Goal: Task Accomplishment & Management: Use online tool/utility

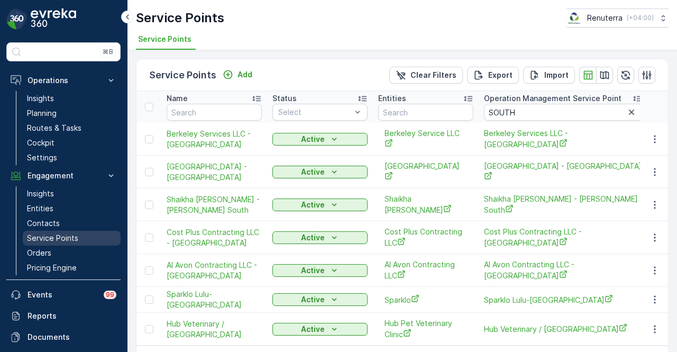
click at [82, 236] on link "Service Points" at bounding box center [72, 238] width 98 height 15
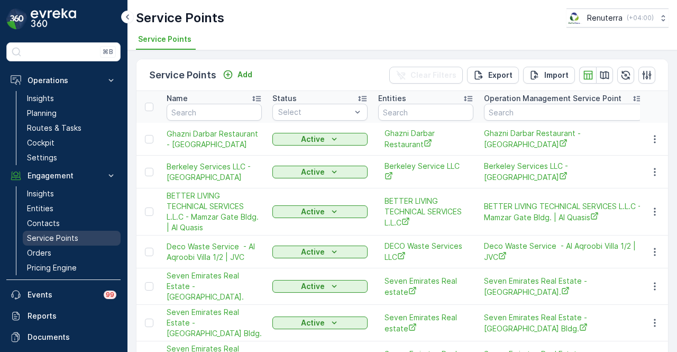
click at [72, 233] on p "Service Points" at bounding box center [52, 238] width 51 height 11
click at [208, 104] on input "text" at bounding box center [214, 112] width 95 height 17
type input "first"
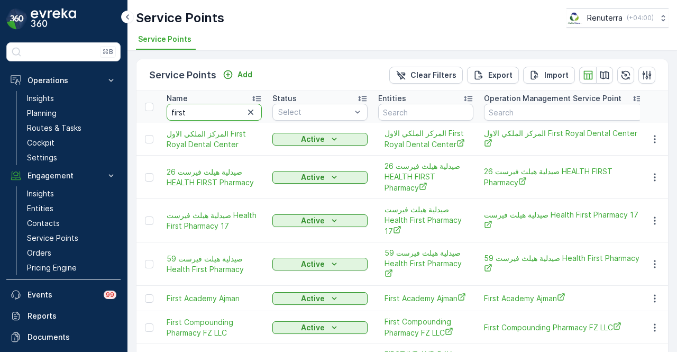
click at [215, 117] on input "first" at bounding box center [214, 112] width 95 height 17
type input "first ivf"
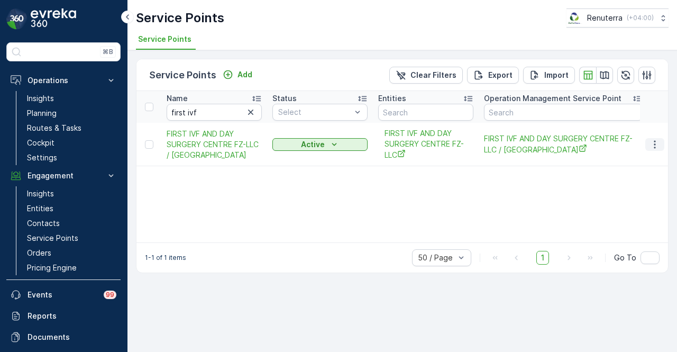
click at [658, 145] on icon "button" at bounding box center [654, 144] width 11 height 11
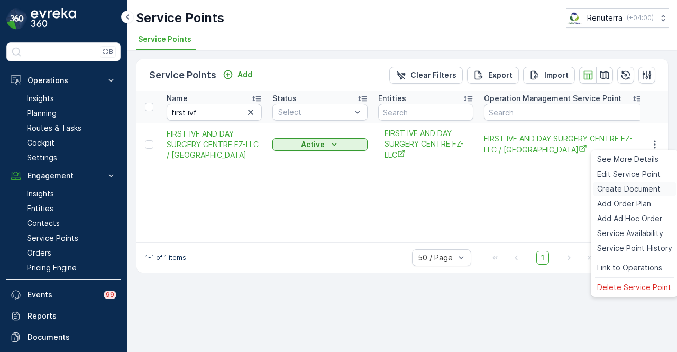
click at [650, 183] on div "Create Document" at bounding box center [635, 188] width 84 height 15
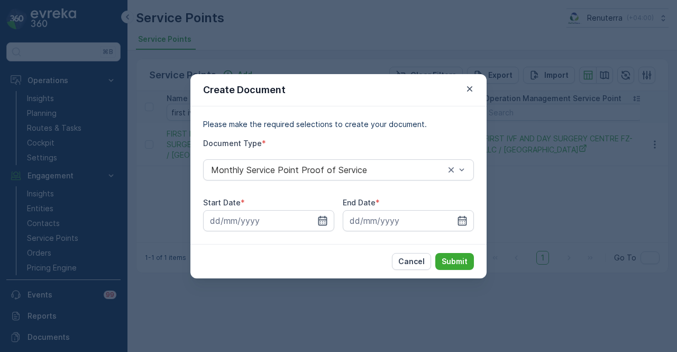
click at [320, 218] on icon "button" at bounding box center [322, 220] width 11 height 11
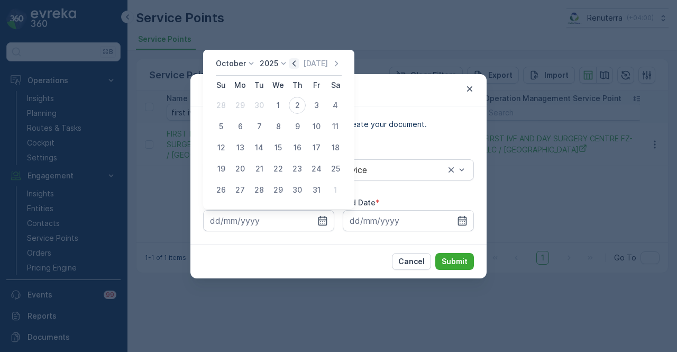
click at [298, 65] on icon "button" at bounding box center [294, 63] width 11 height 11
drag, startPoint x: 245, startPoint y: 107, endPoint x: 390, endPoint y: 188, distance: 166.4
click at [247, 109] on div "1" at bounding box center [240, 105] width 17 height 17
type input "01.09.2025"
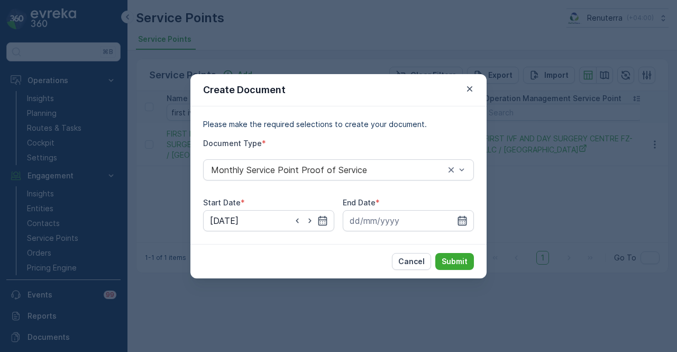
click at [462, 215] on icon "button" at bounding box center [462, 220] width 11 height 11
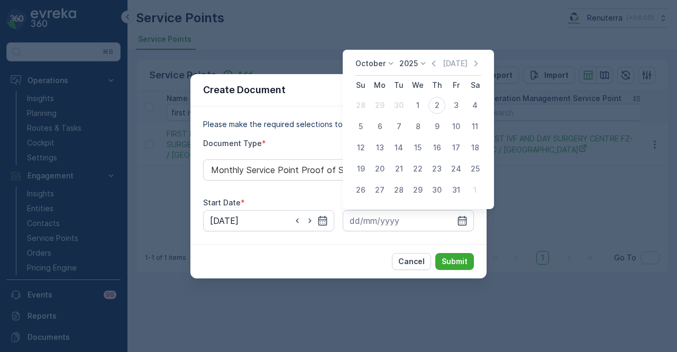
drag, startPoint x: 437, startPoint y: 66, endPoint x: 423, endPoint y: 87, distance: 25.2
click at [435, 66] on icon "button" at bounding box center [433, 63] width 3 height 6
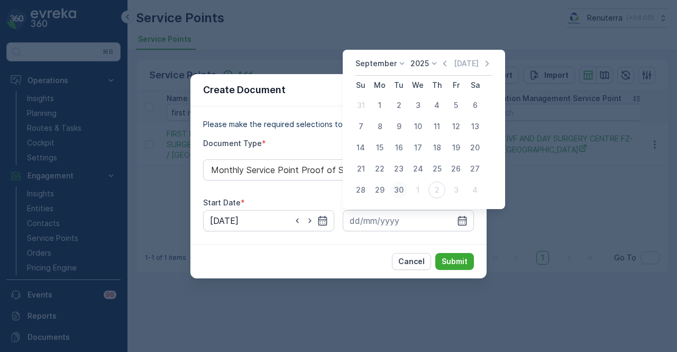
drag, startPoint x: 399, startPoint y: 186, endPoint x: 401, endPoint y: 191, distance: 5.5
click at [400, 187] on div "30" at bounding box center [398, 189] width 17 height 17
type input "30.09.2025"
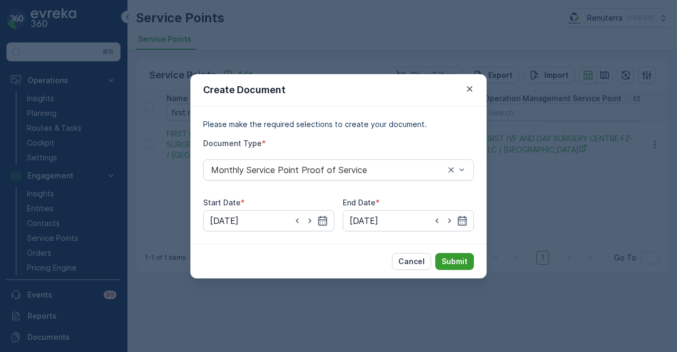
click at [446, 266] on button "Submit" at bounding box center [454, 261] width 39 height 17
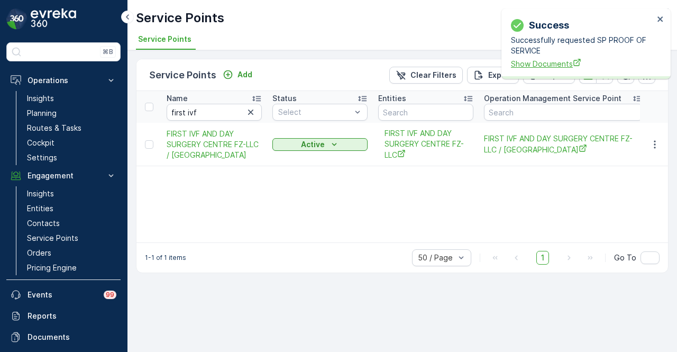
click at [547, 69] on span "Show Documents" at bounding box center [582, 63] width 143 height 11
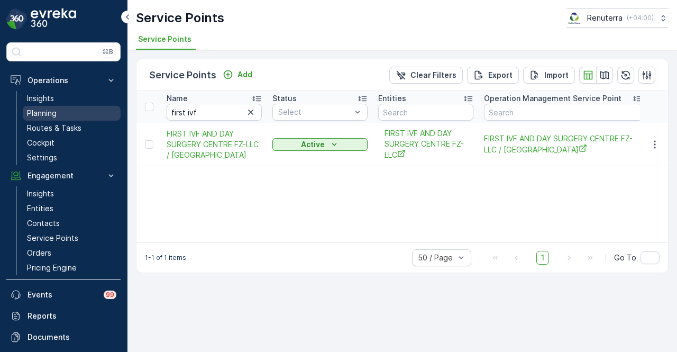
click at [77, 116] on link "Planning" at bounding box center [72, 113] width 98 height 15
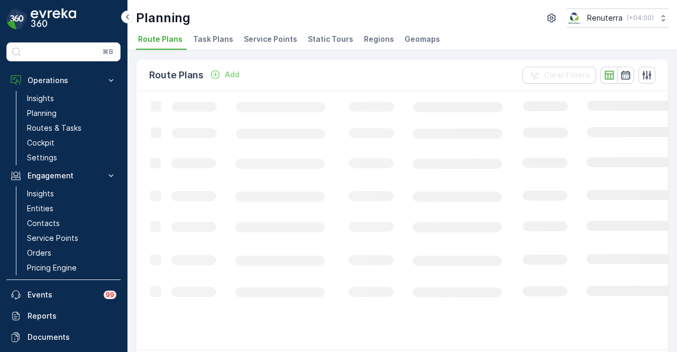
click at [258, 38] on span "Service Points" at bounding box center [270, 39] width 53 height 11
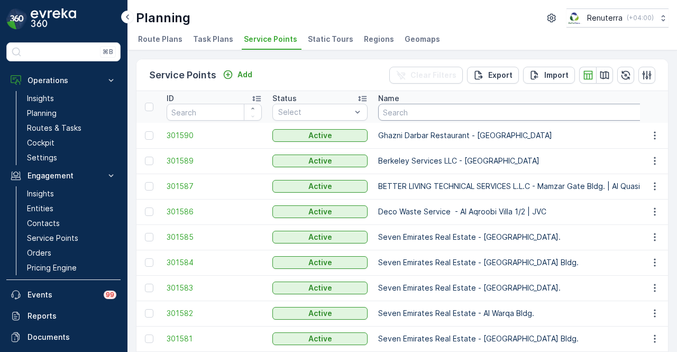
click at [450, 109] on input "text" at bounding box center [549, 112] width 343 height 17
type input "first"
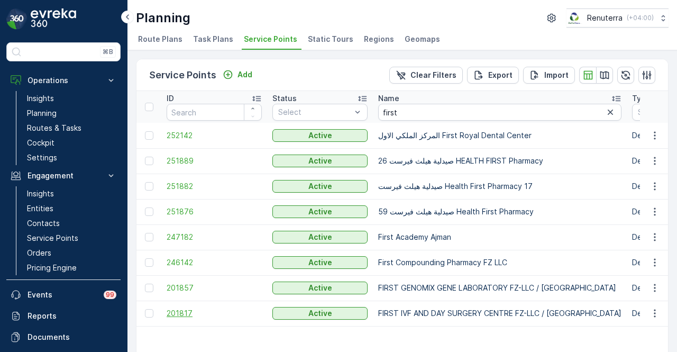
click at [189, 315] on span "201817" at bounding box center [214, 313] width 95 height 11
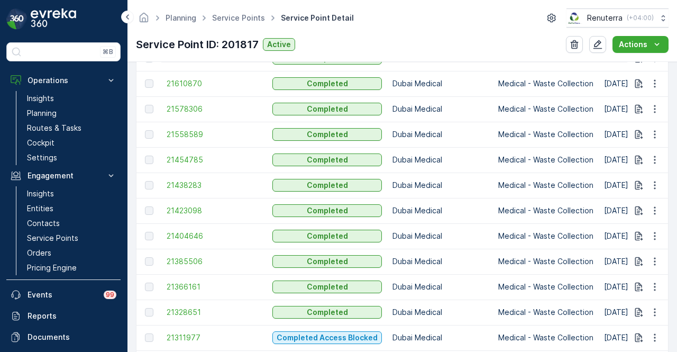
scroll to position [744, 0]
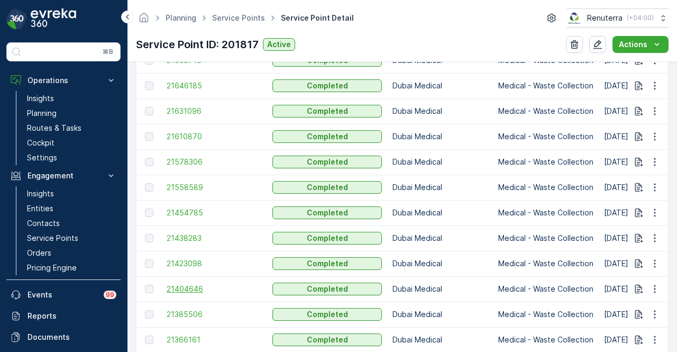
click at [182, 286] on span "21404646" at bounding box center [214, 288] width 95 height 11
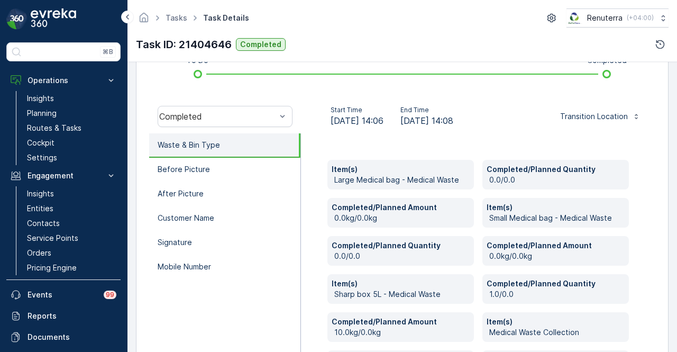
scroll to position [212, 0]
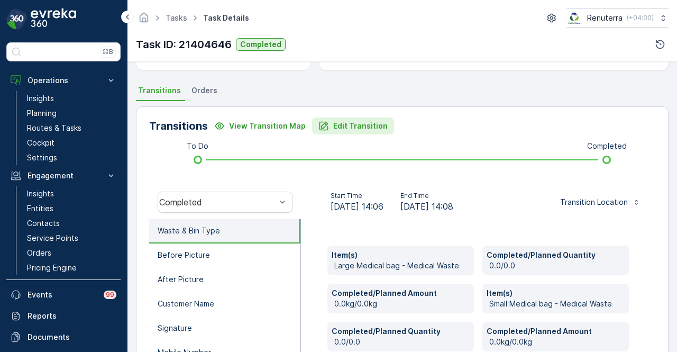
click at [360, 118] on button "Edit Transition" at bounding box center [353, 125] width 82 height 17
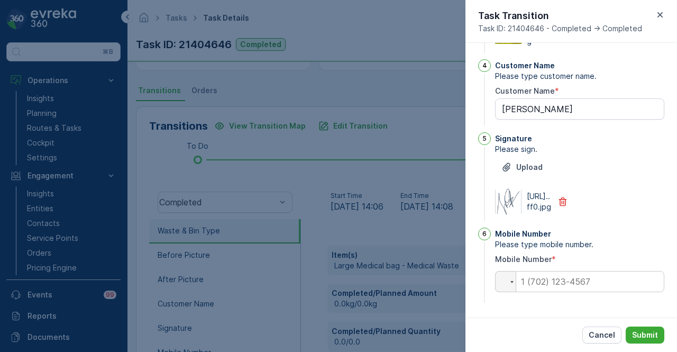
type Name "pratima"
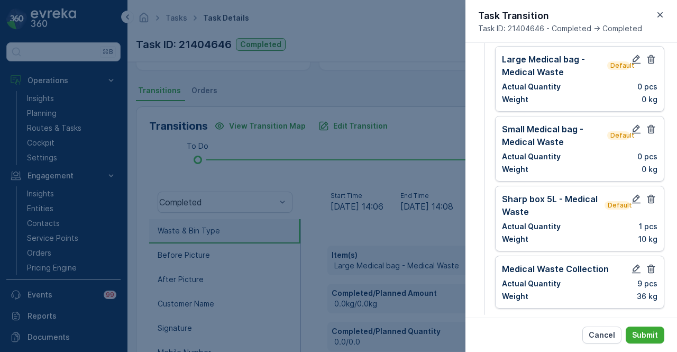
scroll to position [0, 0]
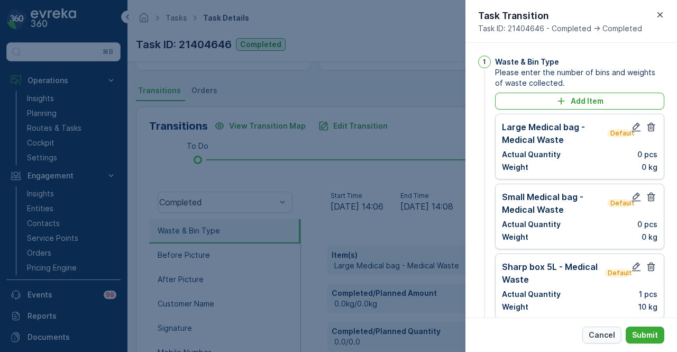
click at [587, 334] on button "Cancel" at bounding box center [601, 334] width 39 height 17
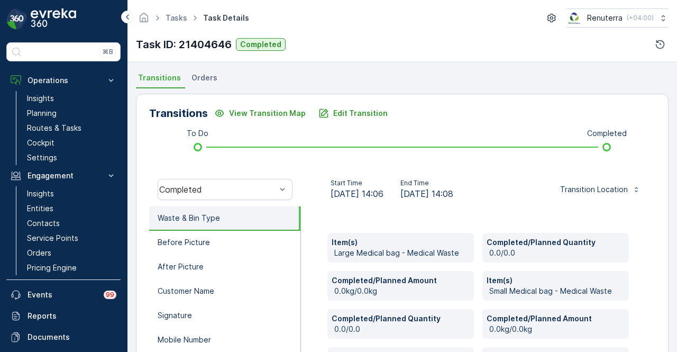
scroll to position [119, 0]
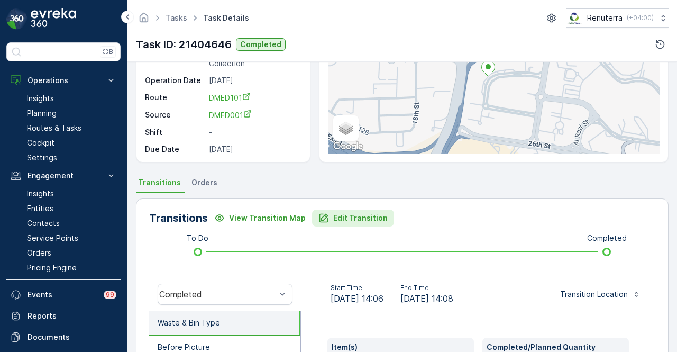
click at [354, 216] on p "Edit Transition" at bounding box center [360, 218] width 54 height 11
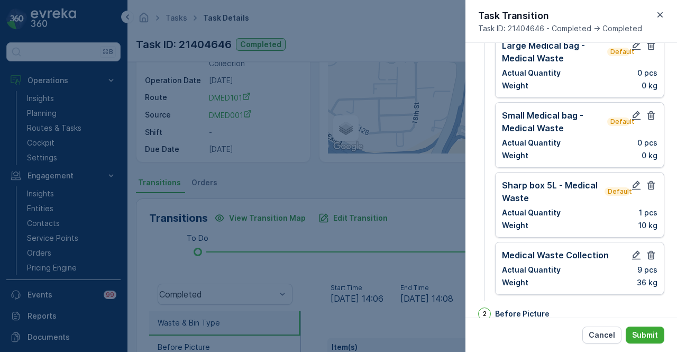
scroll to position [106, 0]
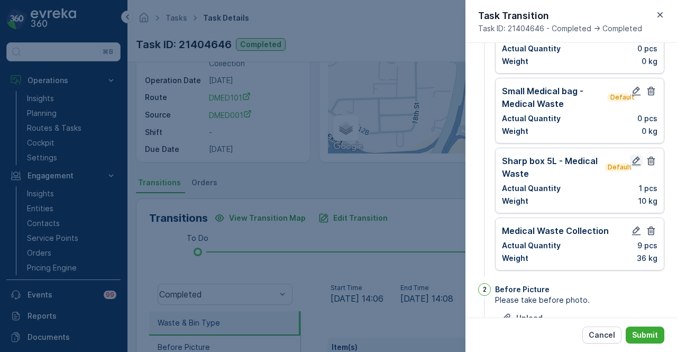
click at [632, 160] on icon "button" at bounding box center [636, 160] width 11 height 11
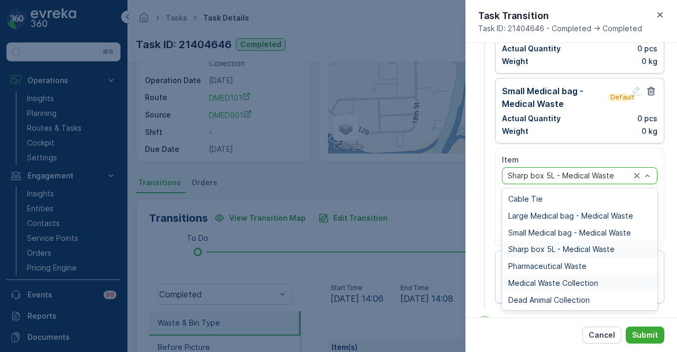
click at [562, 279] on span "Medical Waste Collection" at bounding box center [553, 283] width 90 height 8
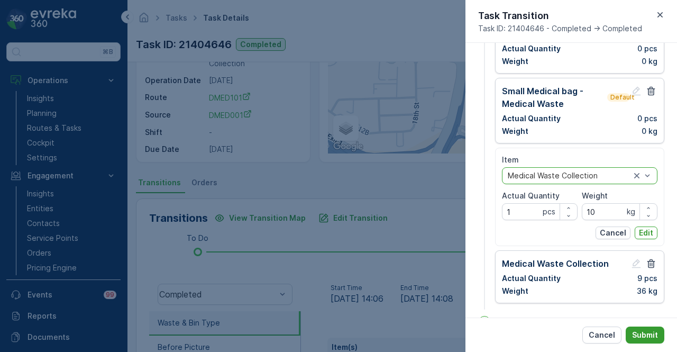
click at [635, 331] on p "Submit" at bounding box center [645, 334] width 26 height 11
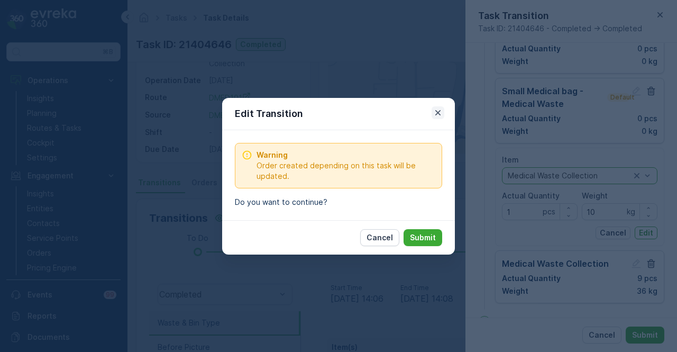
click at [442, 114] on icon "button" at bounding box center [438, 112] width 11 height 11
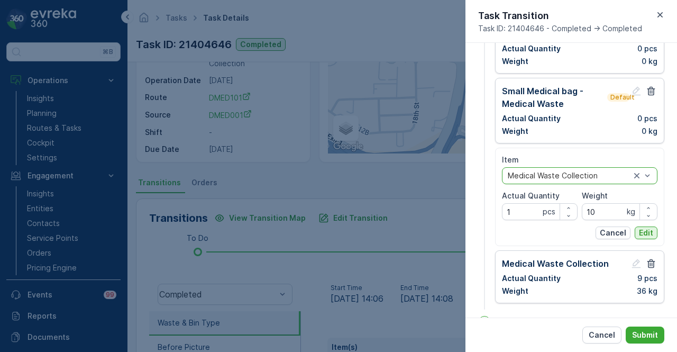
click at [642, 232] on p "Edit" at bounding box center [646, 232] width 14 height 11
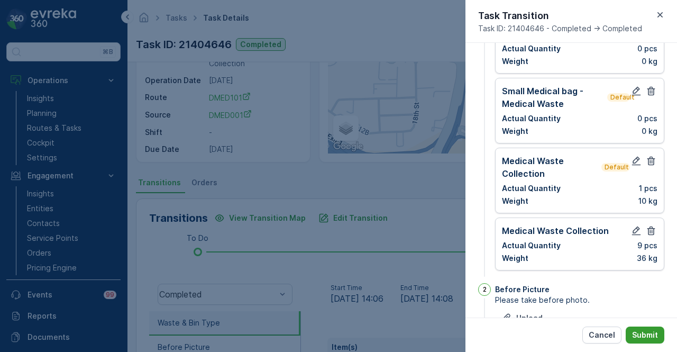
click at [650, 330] on p "Submit" at bounding box center [645, 334] width 26 height 11
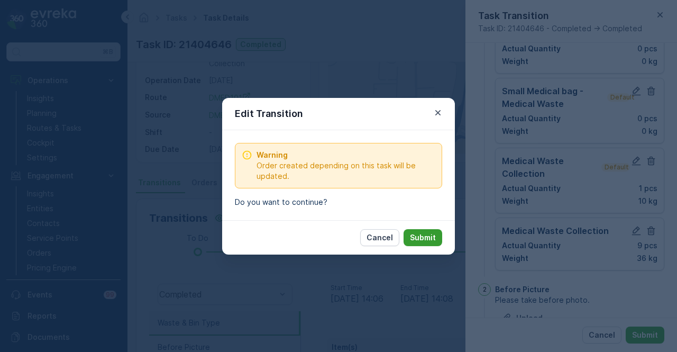
click at [418, 232] on p "Submit" at bounding box center [423, 237] width 26 height 11
type Name "pratima"
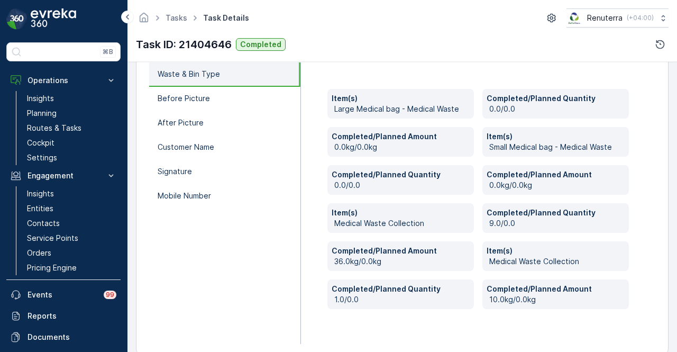
scroll to position [384, 0]
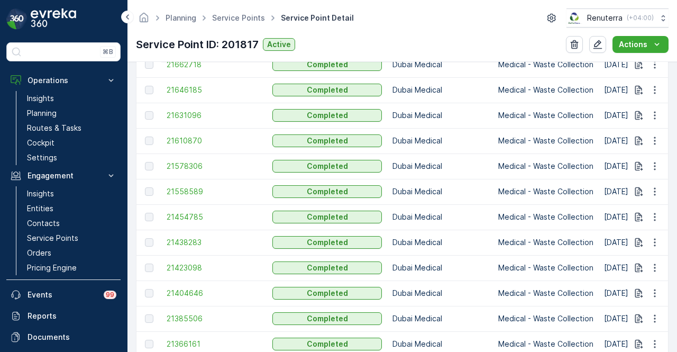
scroll to position [793, 0]
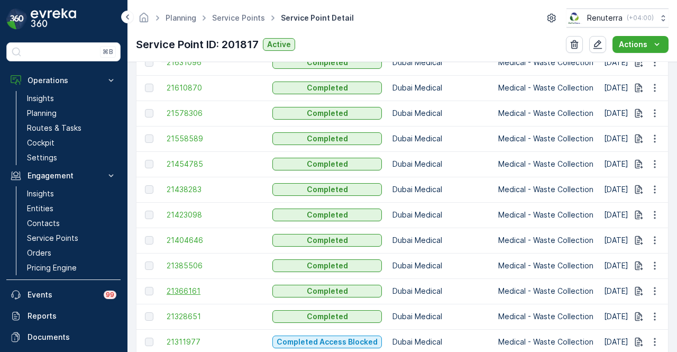
click at [198, 286] on span "21366161" at bounding box center [214, 291] width 95 height 11
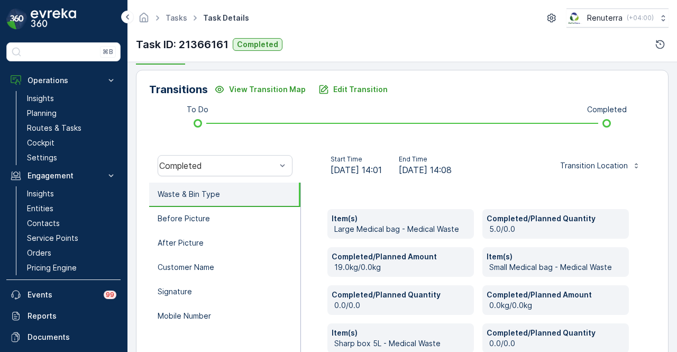
scroll to position [187, 0]
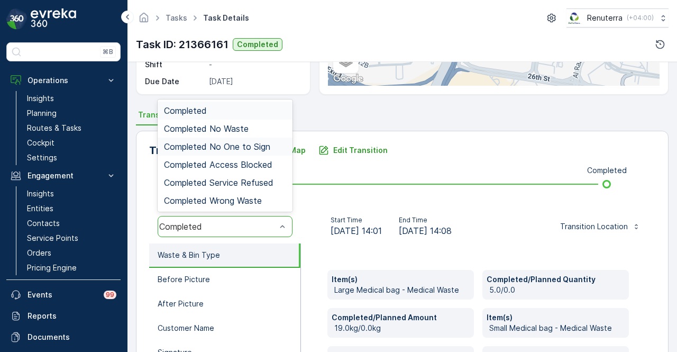
click at [271, 146] on div "Completed No One to Sign" at bounding box center [225, 147] width 122 height 10
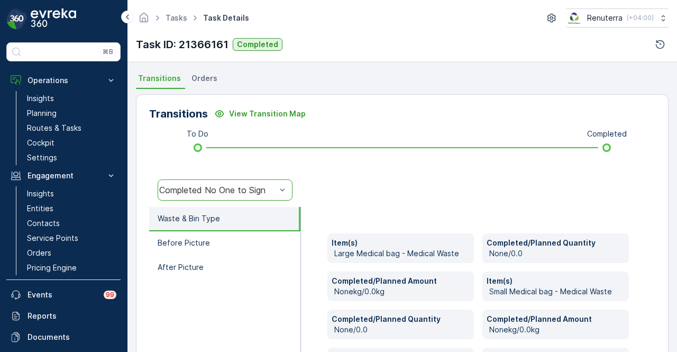
scroll to position [240, 0]
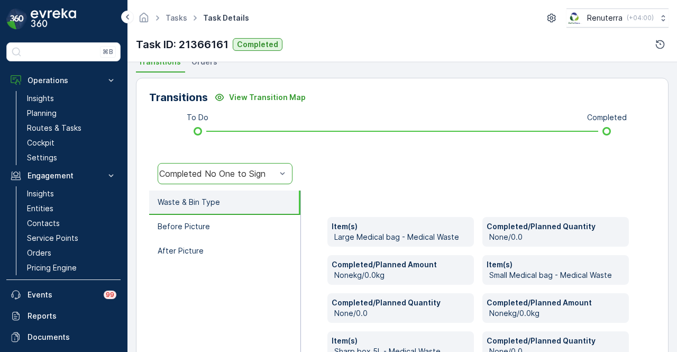
click at [264, 178] on div "Completed No One to Sign" at bounding box center [225, 173] width 135 height 21
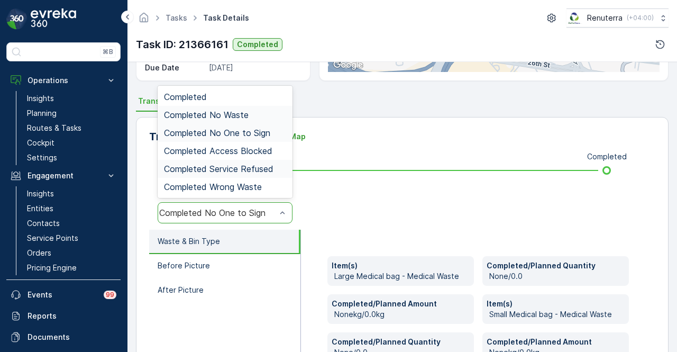
scroll to position [134, 0]
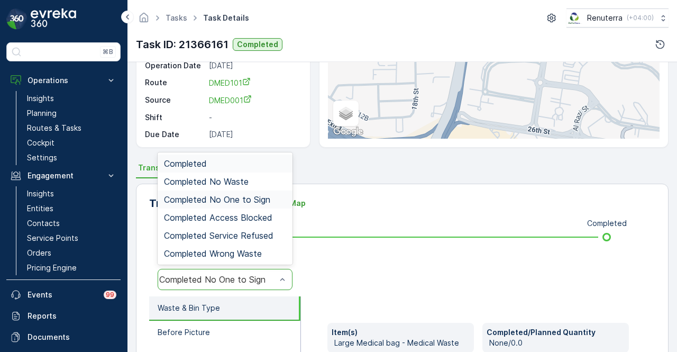
click at [254, 159] on div "Completed" at bounding box center [225, 164] width 122 height 10
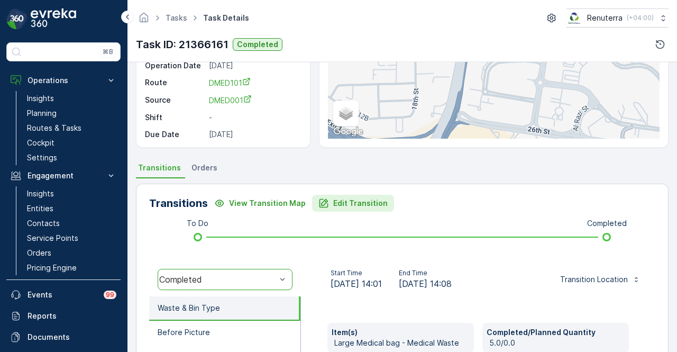
click at [364, 195] on button "Edit Transition" at bounding box center [353, 203] width 82 height 17
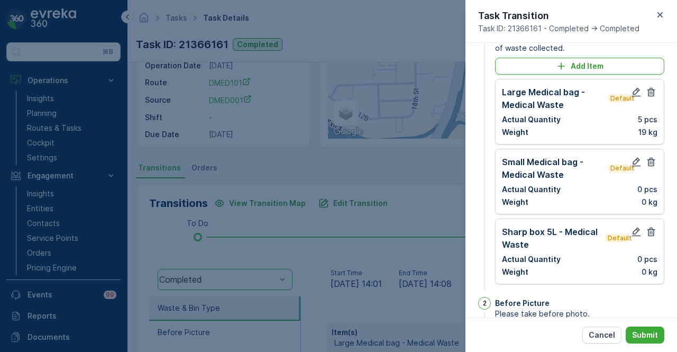
scroll to position [11, 0]
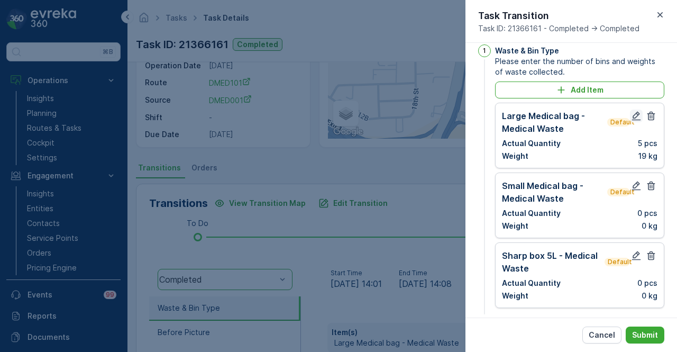
click at [632, 116] on icon "button" at bounding box center [636, 116] width 11 height 11
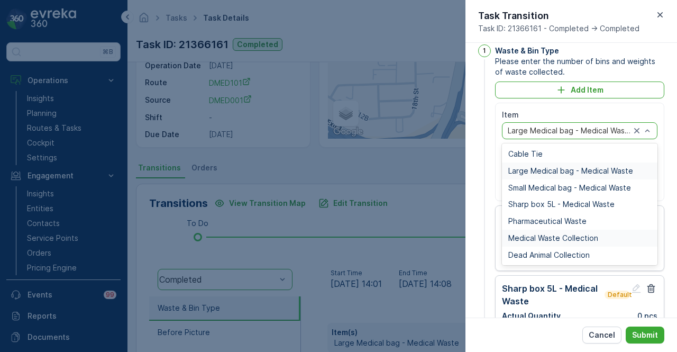
click at [562, 234] on span "Medical Waste Collection" at bounding box center [553, 238] width 90 height 8
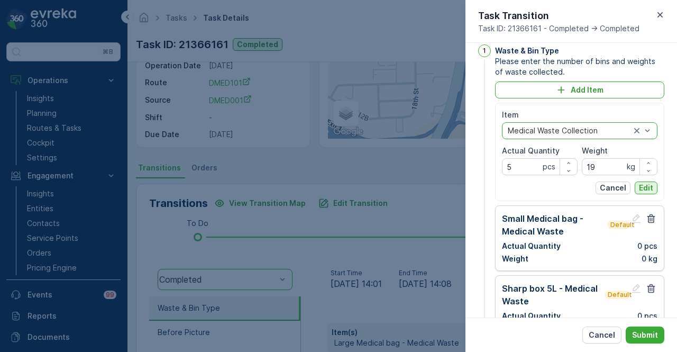
click at [648, 185] on p "Edit" at bounding box center [646, 187] width 14 height 11
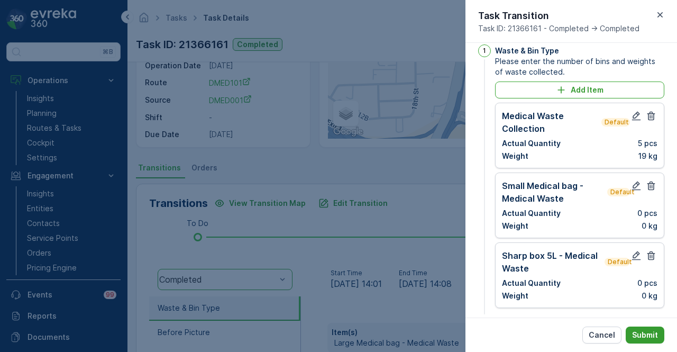
click at [657, 339] on p "Submit" at bounding box center [645, 334] width 26 height 11
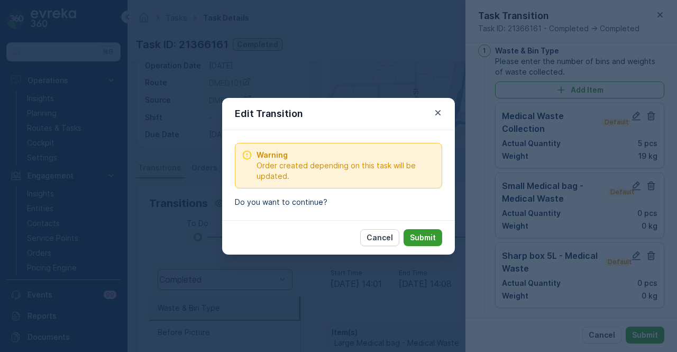
click at [433, 236] on p "Submit" at bounding box center [423, 237] width 26 height 11
type Name "pratima"
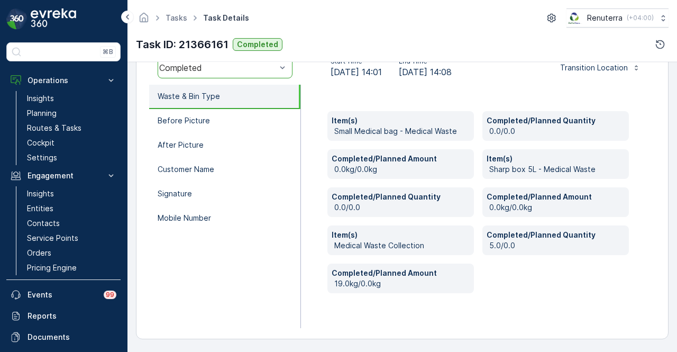
scroll to position [81, 0]
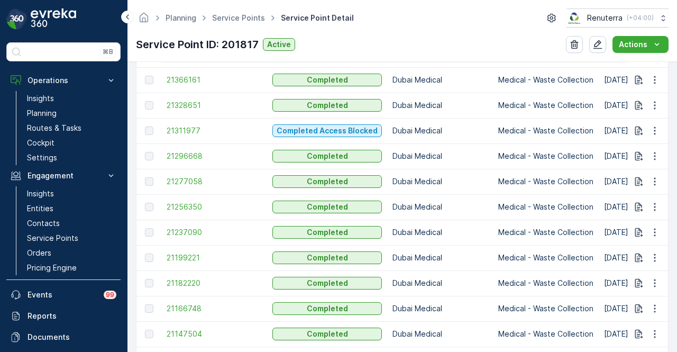
scroll to position [1005, 0]
click at [185, 233] on span "21237090" at bounding box center [214, 231] width 95 height 11
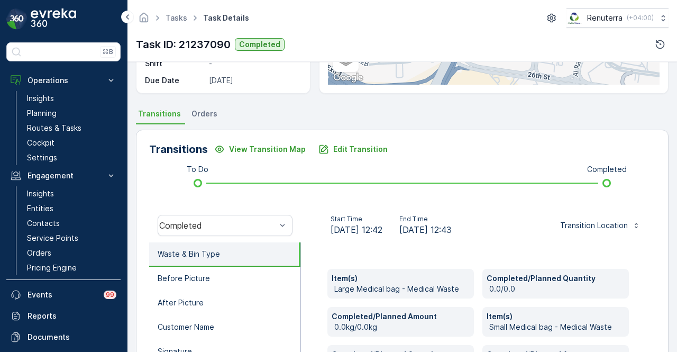
scroll to position [159, 0]
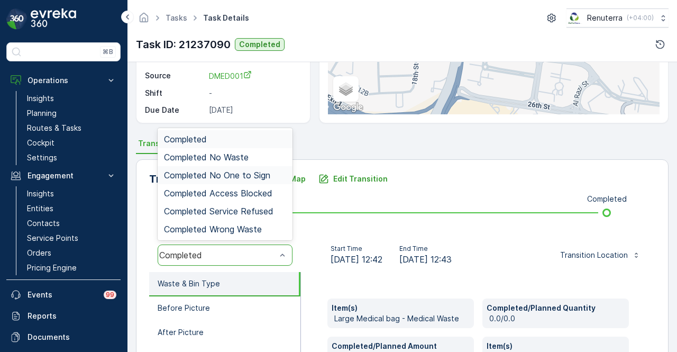
click at [250, 173] on span "Completed No One to Sign" at bounding box center [217, 175] width 106 height 10
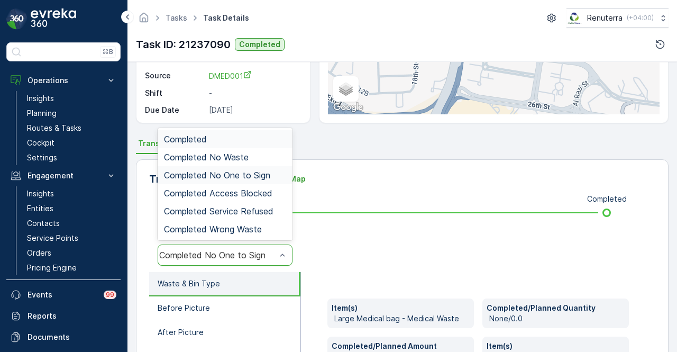
click at [273, 250] on div "Completed No One to Sign" at bounding box center [217, 255] width 119 height 10
click at [257, 181] on div "Completed No One to Sign" at bounding box center [225, 175] width 135 height 18
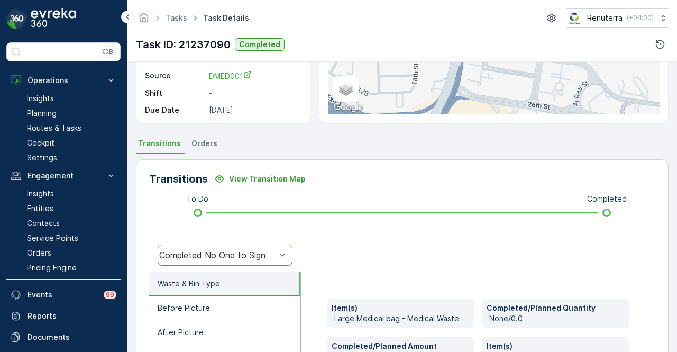
click at [261, 245] on div "Completed No One to Sign" at bounding box center [225, 254] width 135 height 21
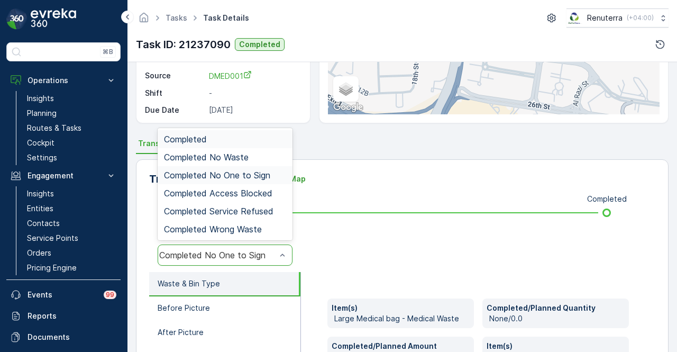
click at [244, 134] on div "Completed" at bounding box center [225, 139] width 122 height 10
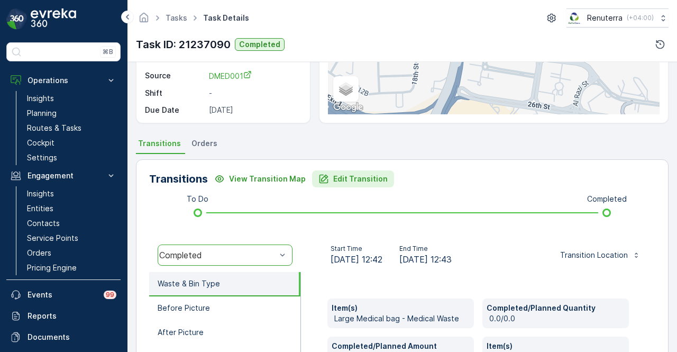
click at [346, 179] on p "Edit Transition" at bounding box center [360, 178] width 54 height 11
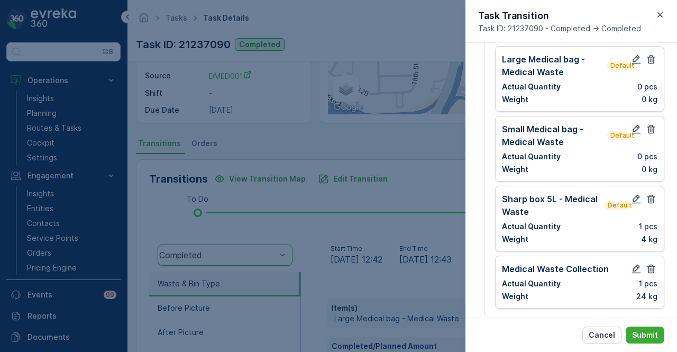
scroll to position [15, 0]
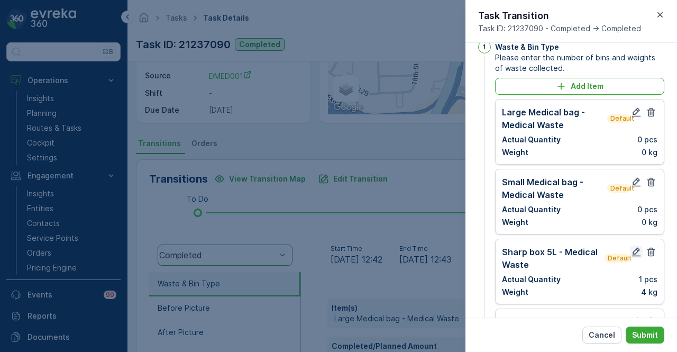
click at [631, 249] on icon "button" at bounding box center [636, 251] width 11 height 11
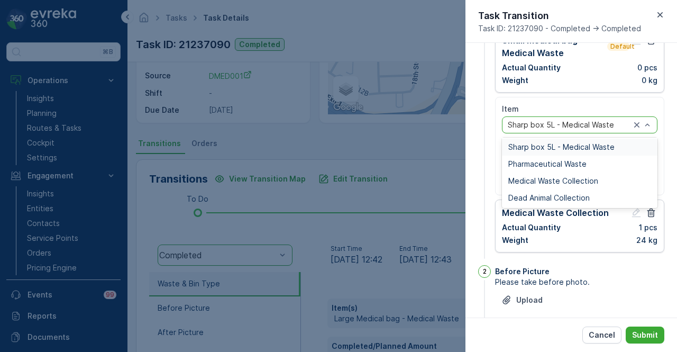
scroll to position [173, 0]
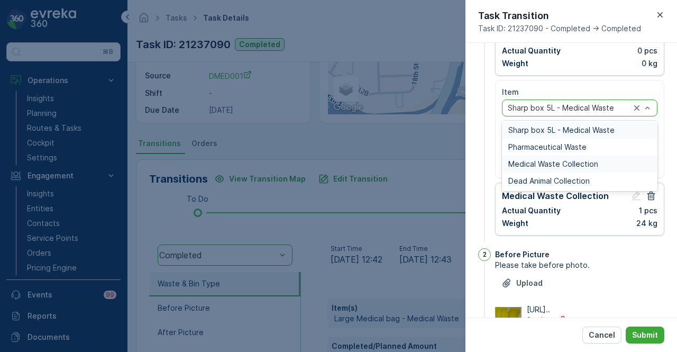
click at [582, 164] on span "Medical Waste Collection" at bounding box center [553, 164] width 90 height 8
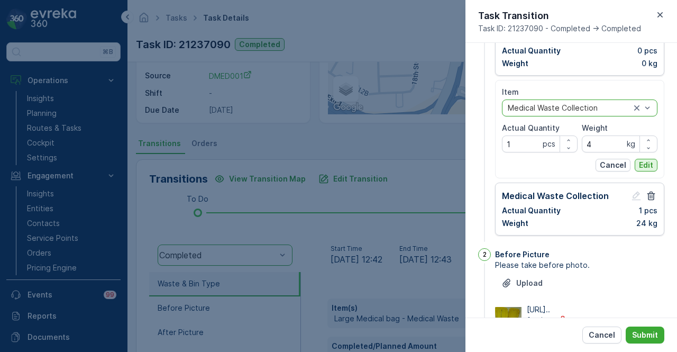
click at [642, 167] on p "Edit" at bounding box center [646, 165] width 14 height 11
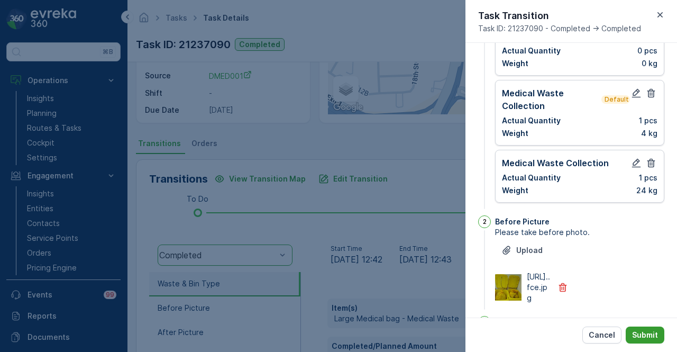
click at [647, 326] on button "Submit" at bounding box center [645, 334] width 39 height 17
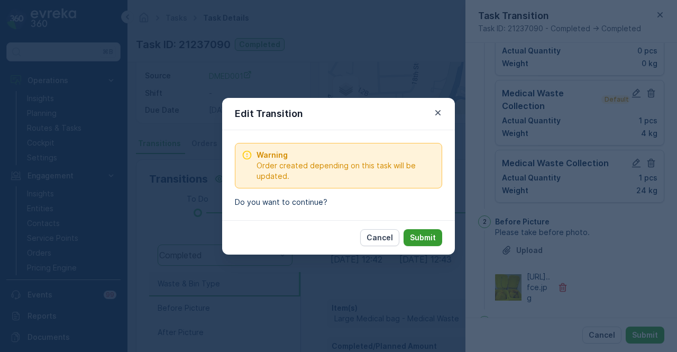
click at [429, 241] on p "Submit" at bounding box center [423, 237] width 26 height 11
type Name "pratima"
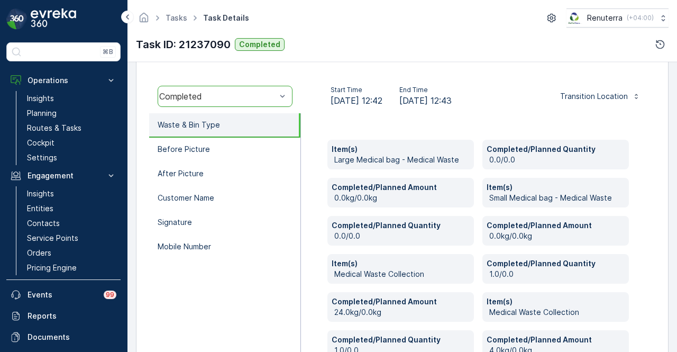
scroll to position [212, 0]
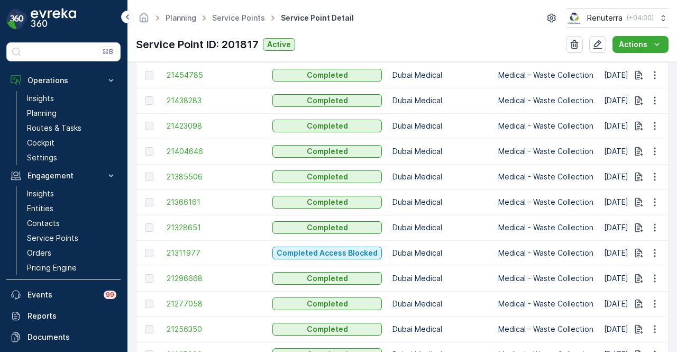
scroll to position [899, 0]
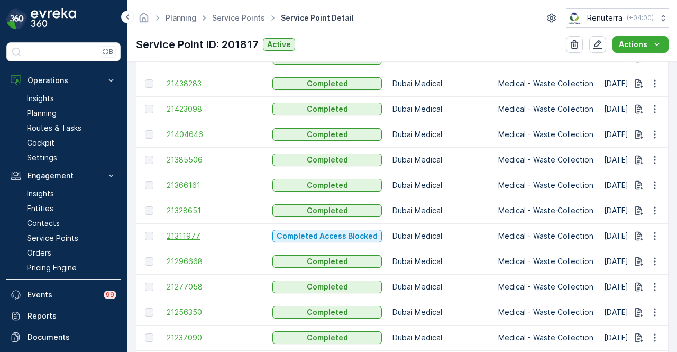
click at [182, 237] on span "21311977" at bounding box center [214, 236] width 95 height 11
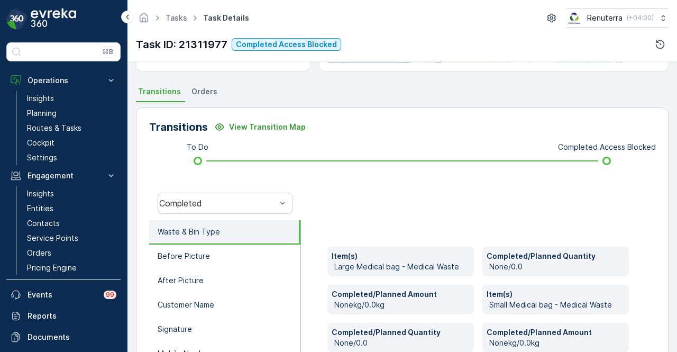
scroll to position [212, 0]
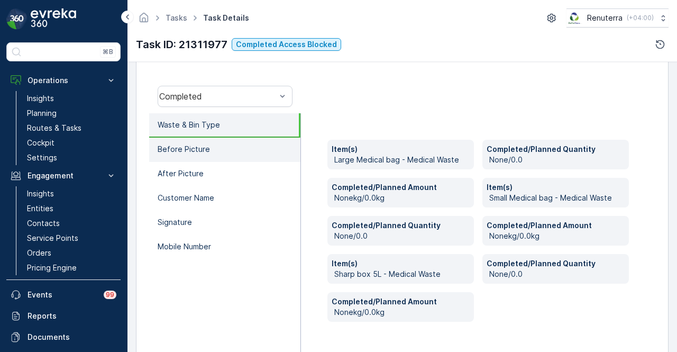
click at [255, 142] on li "Before Picture" at bounding box center [224, 149] width 151 height 24
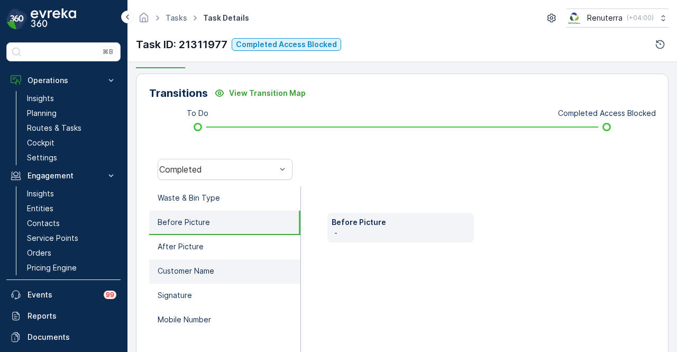
scroll to position [208, 0]
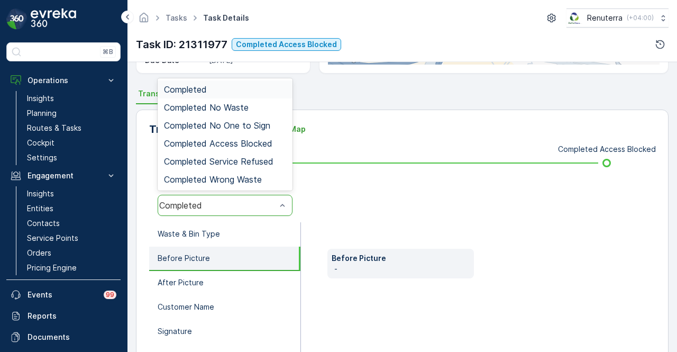
click at [282, 213] on div at bounding box center [282, 205] width 11 height 20
click at [274, 139] on div "Completed Access Blocked" at bounding box center [225, 144] width 122 height 10
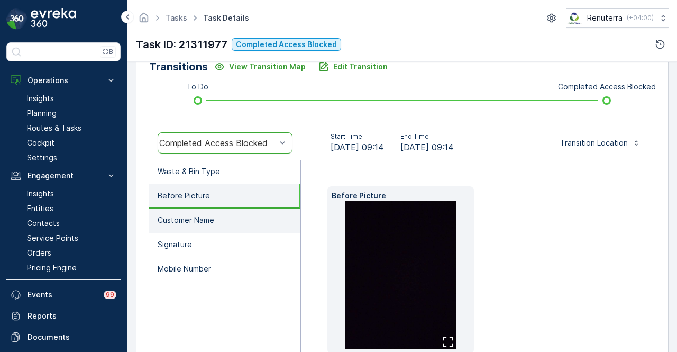
scroll to position [314, 0]
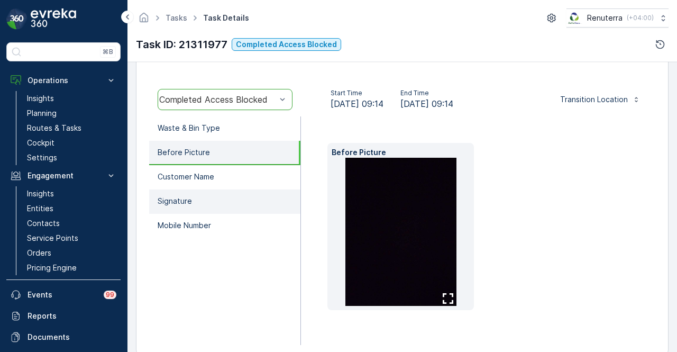
click at [247, 189] on li "Signature" at bounding box center [224, 201] width 151 height 24
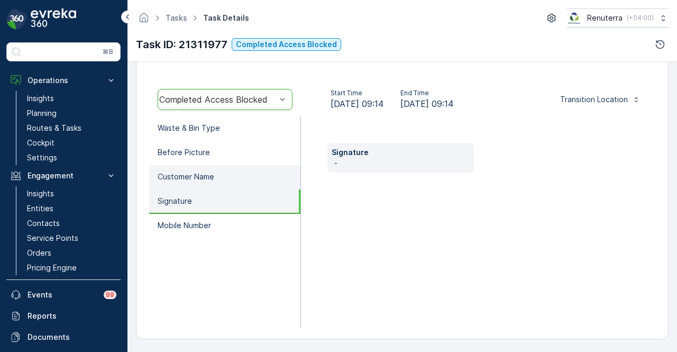
click at [247, 176] on li "Customer Name" at bounding box center [224, 177] width 151 height 24
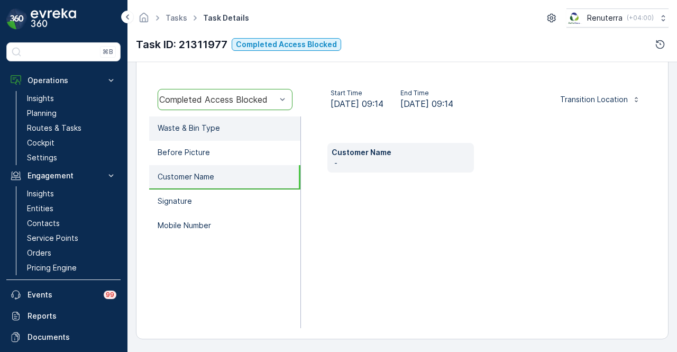
click at [259, 126] on li "Waste & Bin Type" at bounding box center [224, 128] width 151 height 24
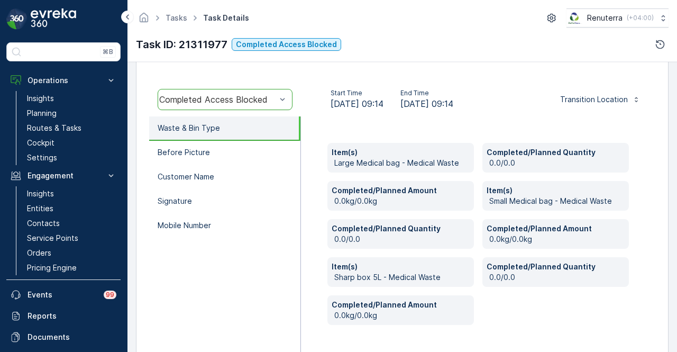
click at [257, 139] on li "Waste & Bin Type" at bounding box center [224, 128] width 151 height 24
click at [255, 154] on li "Before Picture" at bounding box center [224, 153] width 151 height 24
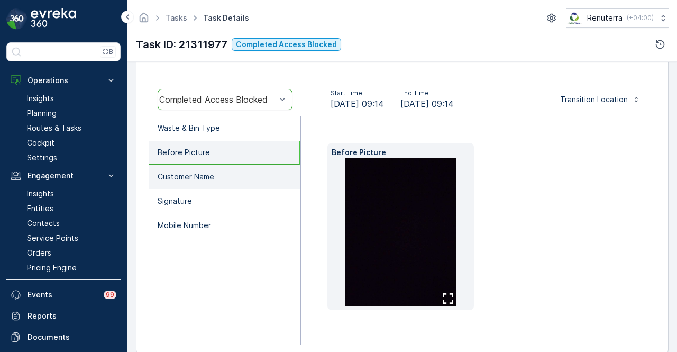
click at [241, 174] on li "Customer Name" at bounding box center [224, 177] width 151 height 24
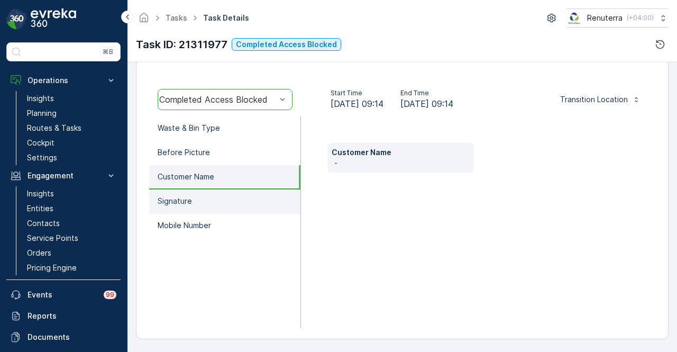
click at [237, 193] on li "Signature" at bounding box center [224, 201] width 151 height 24
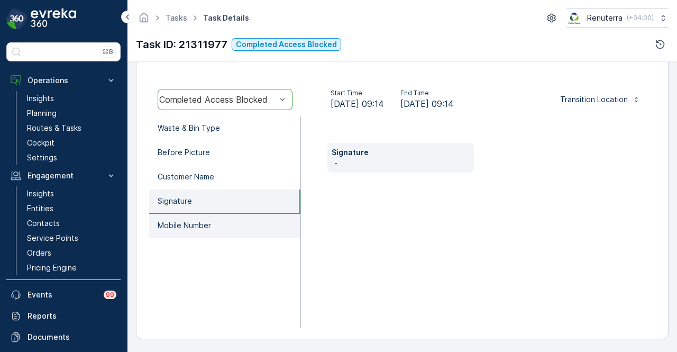
click at [232, 227] on li "Mobile Number" at bounding box center [224, 226] width 151 height 24
click at [241, 200] on li "Signature" at bounding box center [224, 201] width 151 height 24
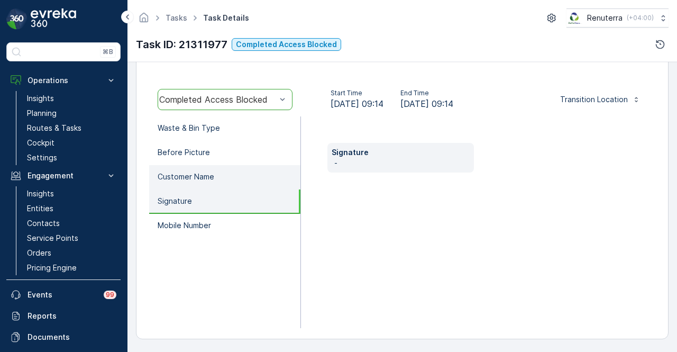
click at [244, 181] on li "Customer Name" at bounding box center [224, 177] width 151 height 24
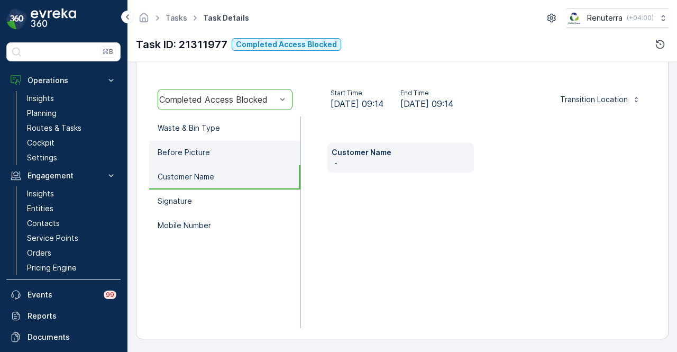
click at [251, 142] on li "Before Picture" at bounding box center [224, 153] width 151 height 24
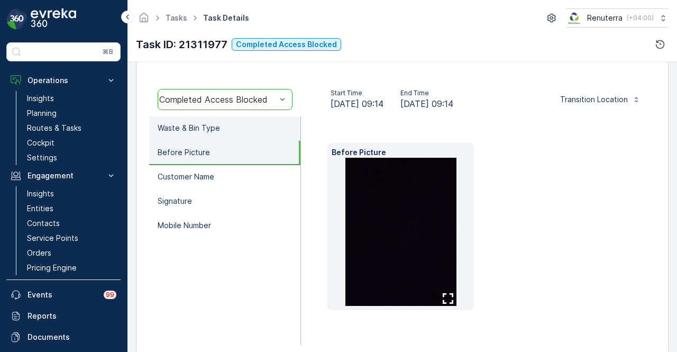
click at [255, 125] on li "Waste & Bin Type" at bounding box center [224, 128] width 151 height 24
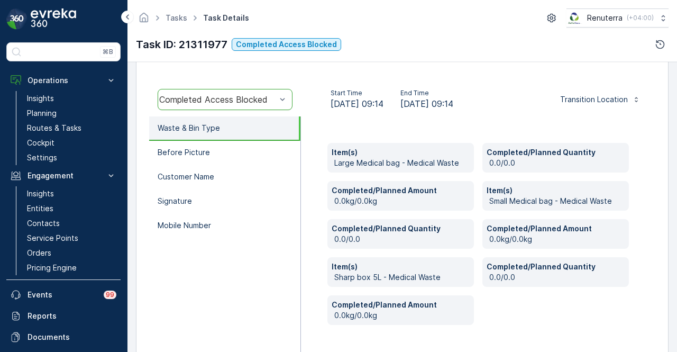
click at [249, 249] on ul "Waste & Bin Type Before Picture Customer Name Signature Mobile Number" at bounding box center [225, 237] width 152 height 243
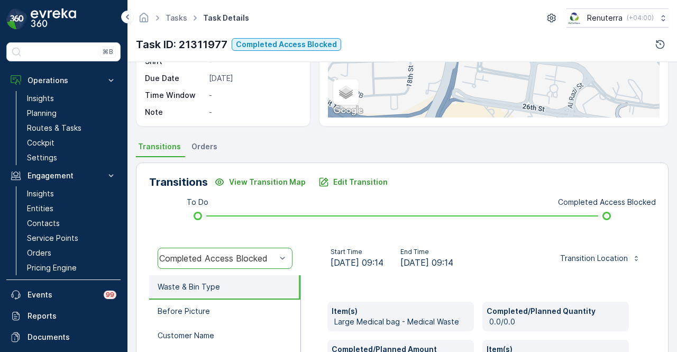
scroll to position [212, 0]
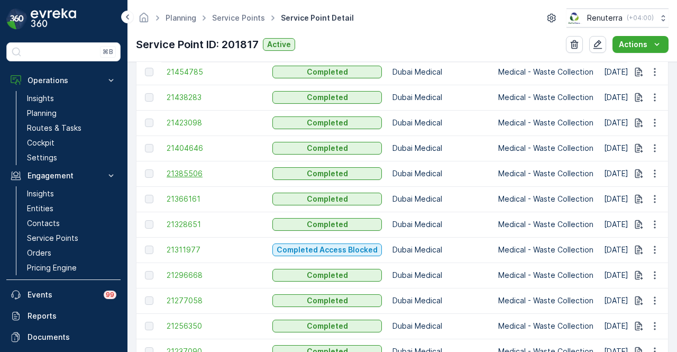
scroll to position [899, 0]
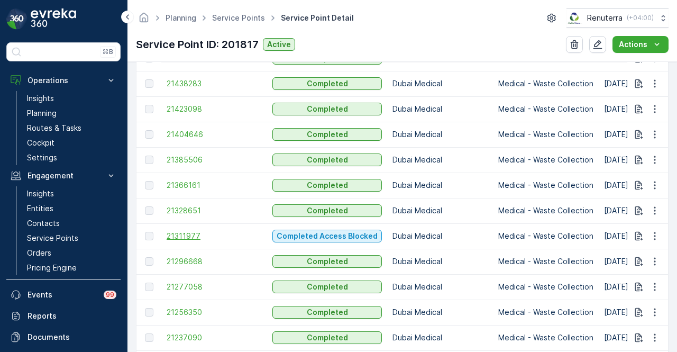
click at [178, 237] on span "21311977" at bounding box center [214, 236] width 95 height 11
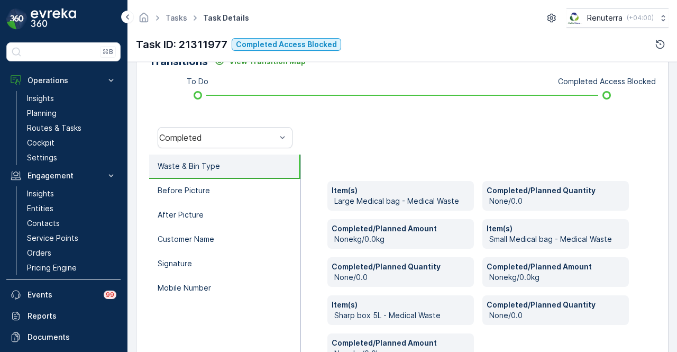
scroll to position [317, 0]
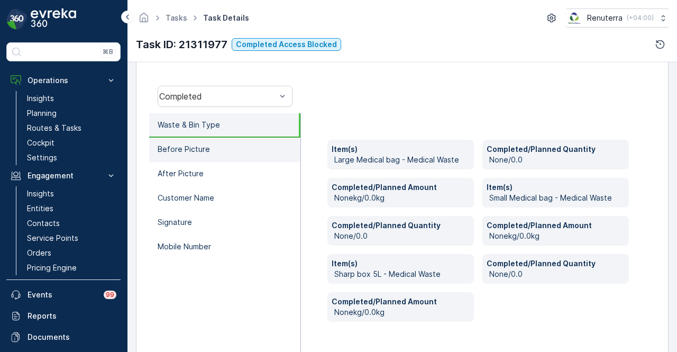
click at [225, 158] on li "Before Picture" at bounding box center [224, 149] width 151 height 24
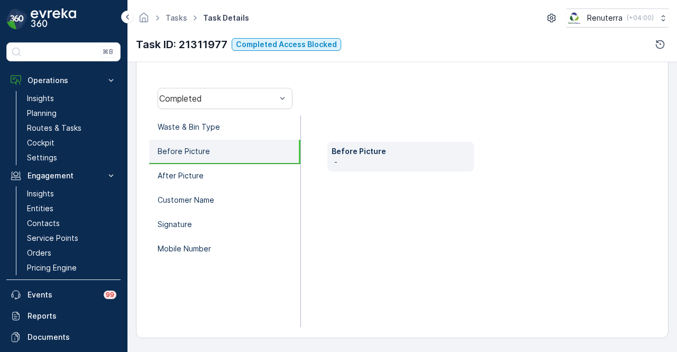
scroll to position [314, 0]
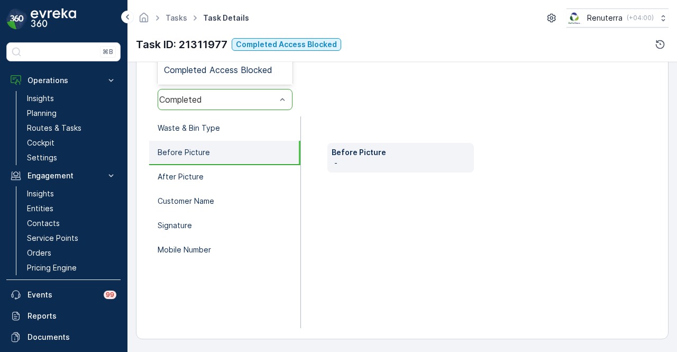
click at [264, 106] on div "Completed" at bounding box center [225, 99] width 135 height 21
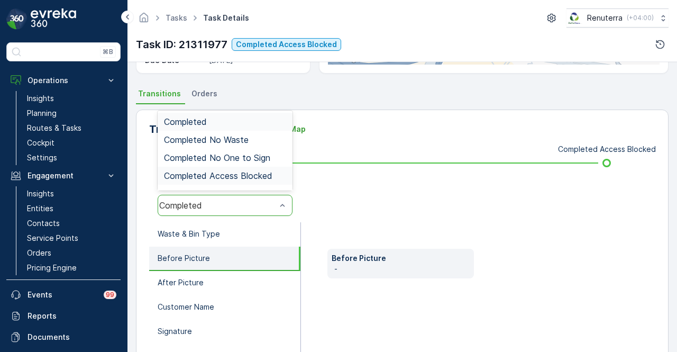
click at [259, 173] on span "Completed Access Blocked" at bounding box center [218, 176] width 108 height 10
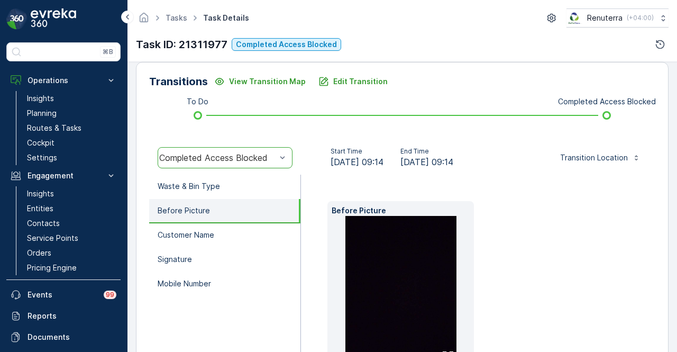
scroll to position [314, 0]
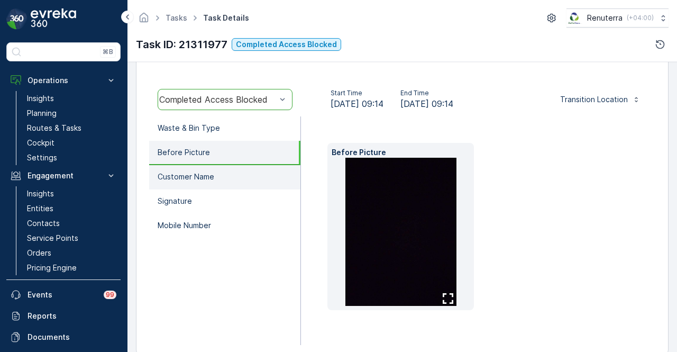
click at [220, 180] on li "Customer Name" at bounding box center [224, 177] width 151 height 24
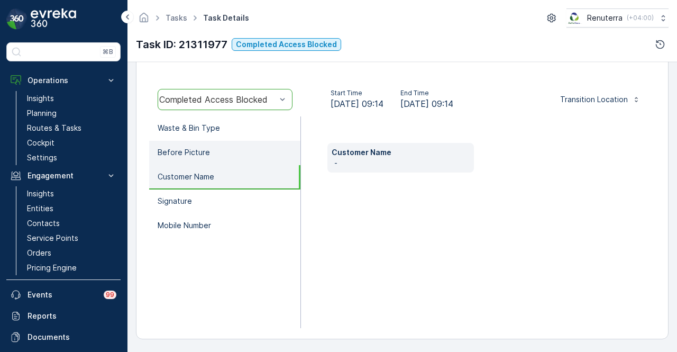
click at [240, 155] on li "Before Picture" at bounding box center [224, 153] width 151 height 24
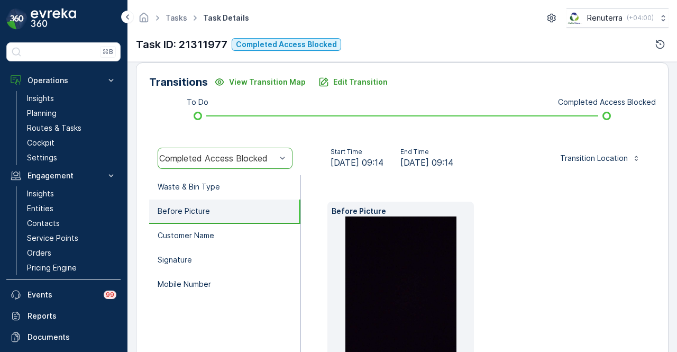
scroll to position [208, 0]
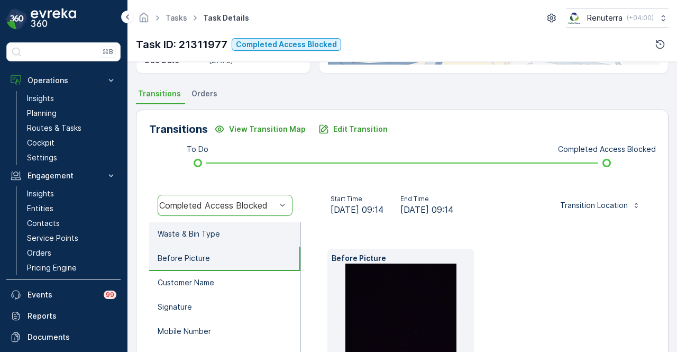
click at [183, 235] on p "Waste & Bin Type" at bounding box center [189, 233] width 62 height 11
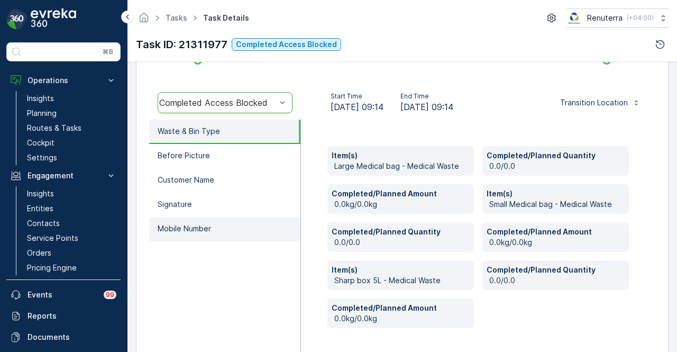
scroll to position [314, 0]
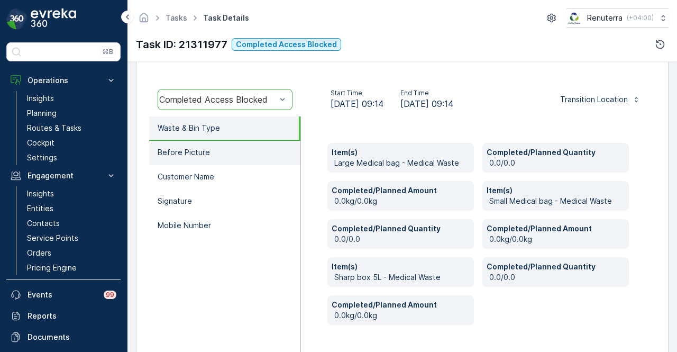
click at [250, 158] on li "Before Picture" at bounding box center [224, 153] width 151 height 24
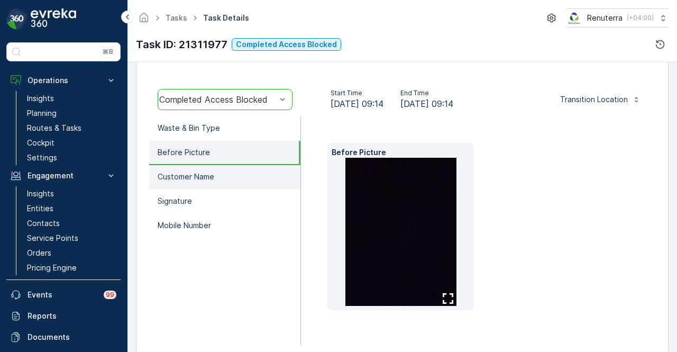
click at [246, 172] on li "Customer Name" at bounding box center [224, 177] width 151 height 24
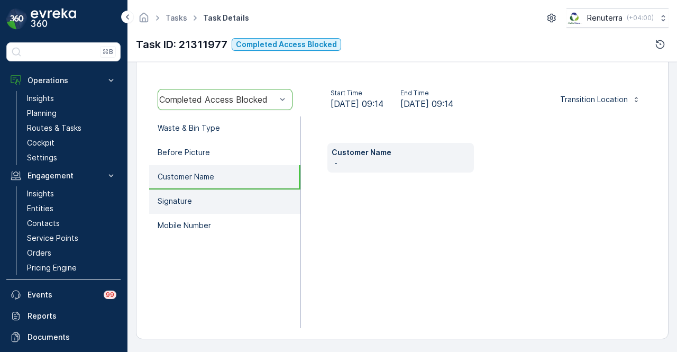
click at [242, 196] on li "Signature" at bounding box center [224, 201] width 151 height 24
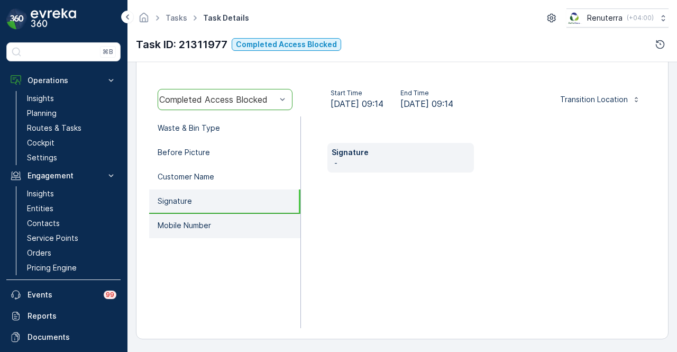
click at [239, 219] on li "Mobile Number" at bounding box center [224, 226] width 151 height 24
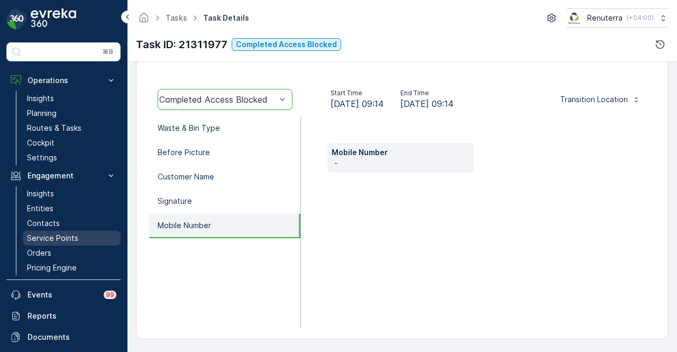
click at [78, 237] on link "Service Points" at bounding box center [72, 238] width 98 height 15
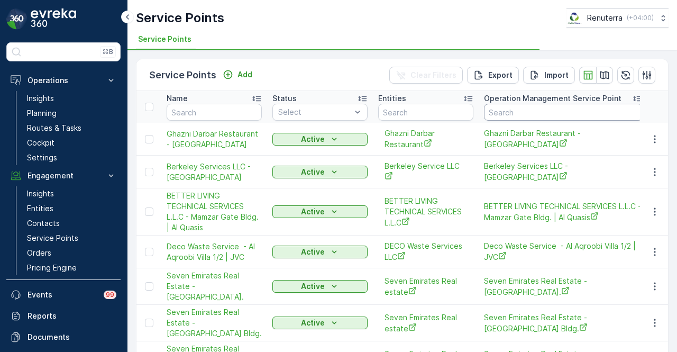
click at [522, 98] on p "Operation Management Service Point" at bounding box center [552, 98] width 137 height 11
click at [224, 112] on input "text" at bounding box center [214, 112] width 95 height 17
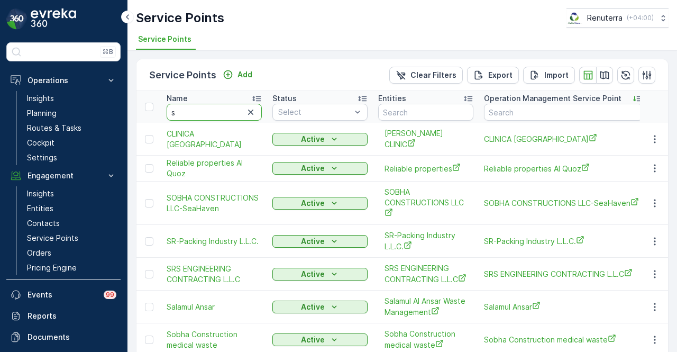
click at [224, 112] on input "s" at bounding box center [214, 112] width 95 height 17
click at [224, 112] on input "text" at bounding box center [214, 112] width 95 height 17
type input "first ivf"
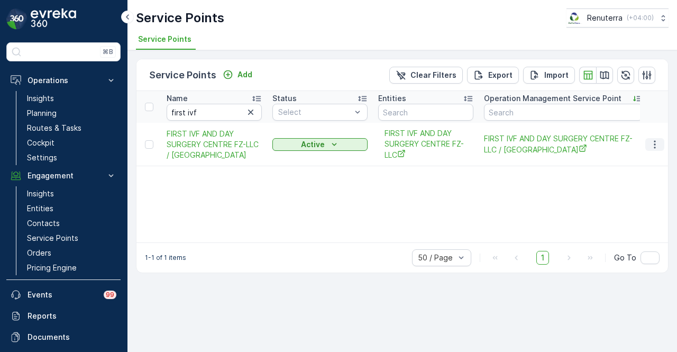
click at [653, 140] on icon "button" at bounding box center [654, 144] width 11 height 11
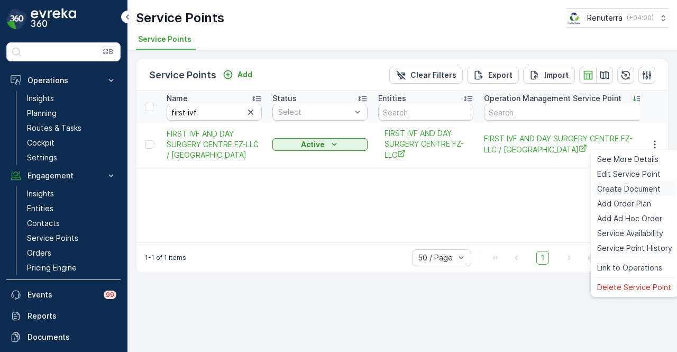
click at [649, 191] on span "Create Document" at bounding box center [628, 188] width 63 height 11
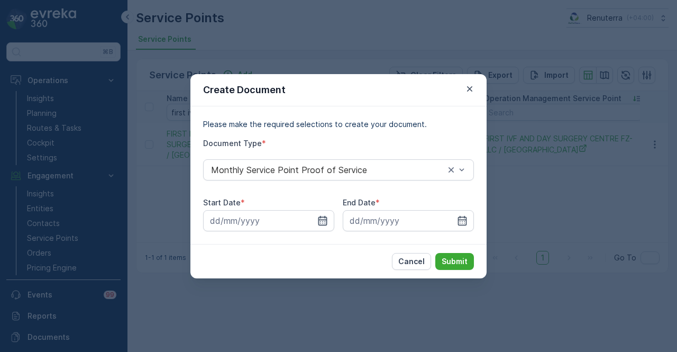
click at [327, 222] on icon "button" at bounding box center [322, 220] width 11 height 11
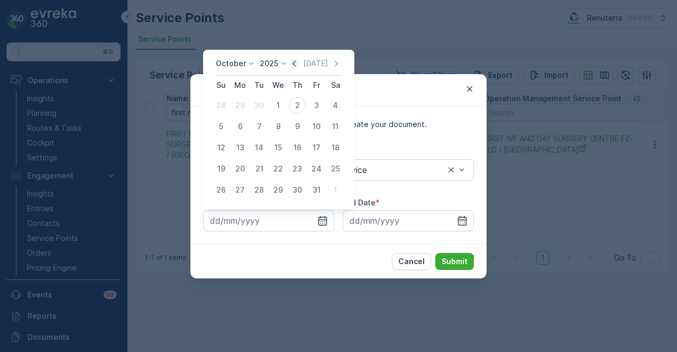
click at [298, 63] on icon "button" at bounding box center [294, 63] width 11 height 11
drag, startPoint x: 243, startPoint y: 104, endPoint x: 275, endPoint y: 134, distance: 43.8
click at [243, 105] on div "1" at bounding box center [240, 105] width 17 height 17
type input "01.09.2025"
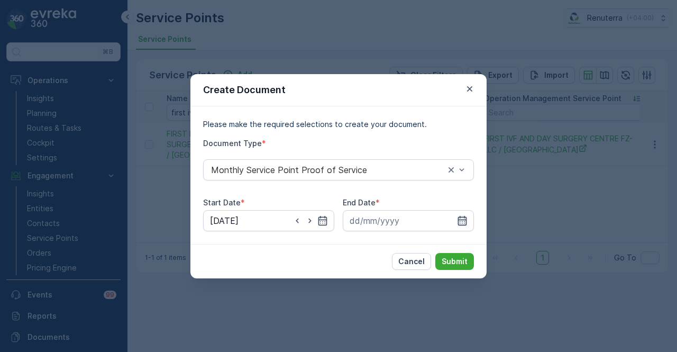
click at [460, 221] on icon "button" at bounding box center [462, 220] width 9 height 10
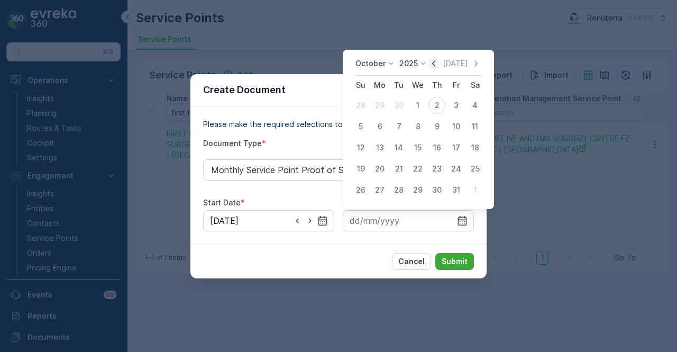
click at [434, 68] on icon "button" at bounding box center [433, 63] width 11 height 11
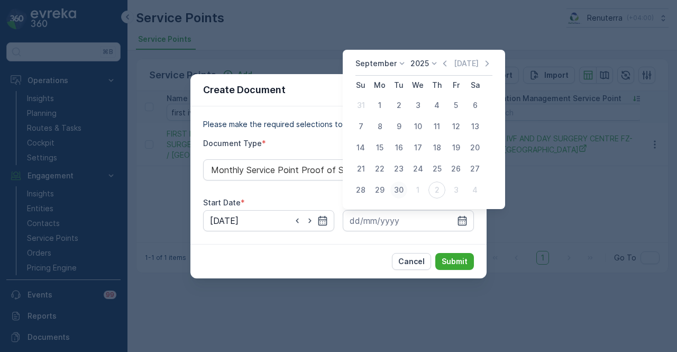
click at [393, 187] on div "30" at bounding box center [398, 189] width 17 height 17
type input "30.09.2025"
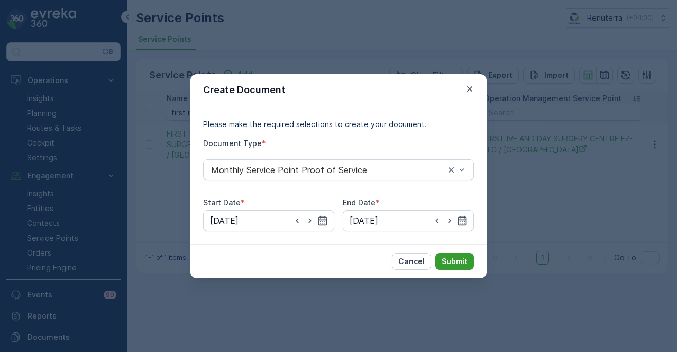
click at [445, 259] on p "Submit" at bounding box center [455, 261] width 26 height 11
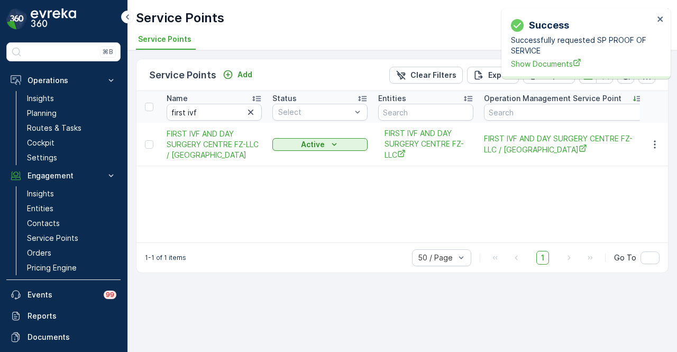
click at [539, 54] on p "Successfully requested SP PROOF OF SERVICE" at bounding box center [582, 45] width 143 height 21
click at [537, 61] on span "Show Documents" at bounding box center [582, 63] width 143 height 11
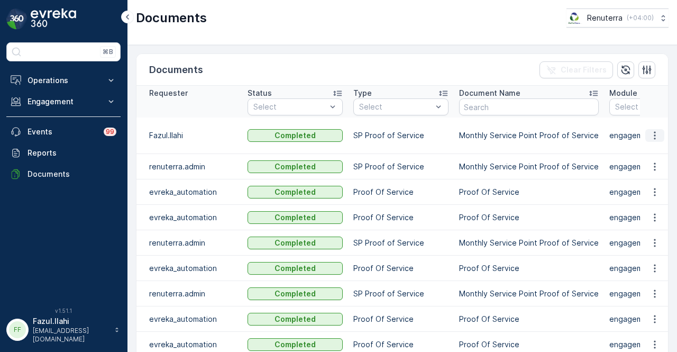
click at [655, 135] on icon "button" at bounding box center [654, 135] width 11 height 11
click at [652, 150] on span "See Details" at bounding box center [651, 150] width 41 height 11
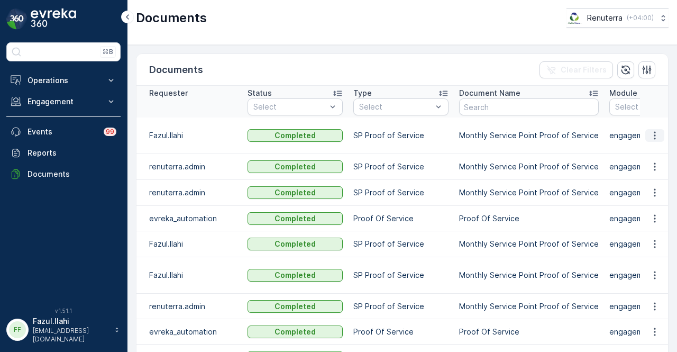
click at [659, 138] on button "button" at bounding box center [654, 135] width 19 height 13
click at [655, 152] on span "See Details" at bounding box center [651, 150] width 41 height 11
